Goal: Information Seeking & Learning: Learn about a topic

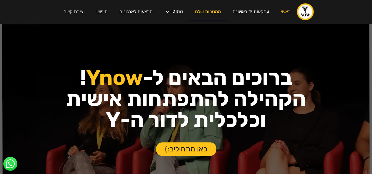
click at [208, 11] on link "ההטבות שלנו" at bounding box center [208, 12] width 38 height 17
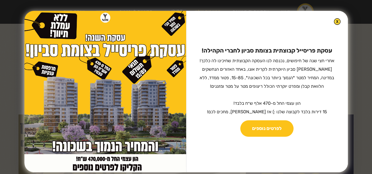
click at [333, 21] on img at bounding box center [336, 21] width 7 height 7
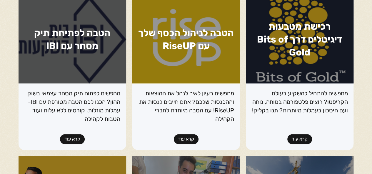
scroll to position [287, 0]
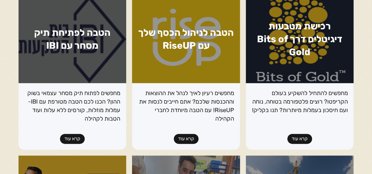
click at [190, 139] on link "קרא עוד" at bounding box center [186, 139] width 25 height 10
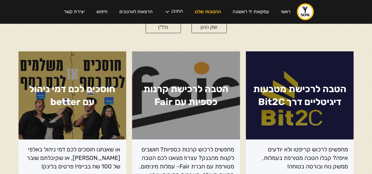
scroll to position [0, 0]
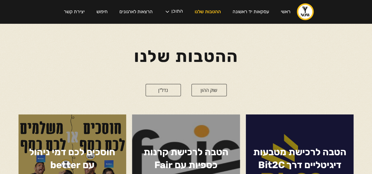
click at [210, 87] on link "שוק ההון" at bounding box center [208, 90] width 35 height 12
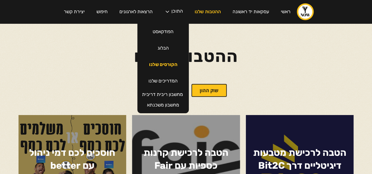
click at [158, 64] on link "הקורסים שלנו" at bounding box center [163, 64] width 40 height 16
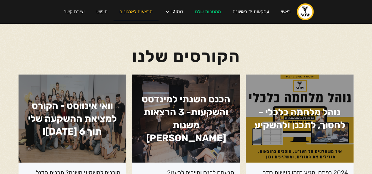
click at [131, 13] on link "הרצאות לארגונים" at bounding box center [135, 12] width 45 height 17
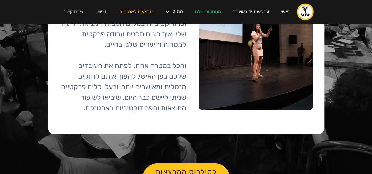
scroll to position [1475, 0]
